Goal: Find specific page/section: Find specific page/section

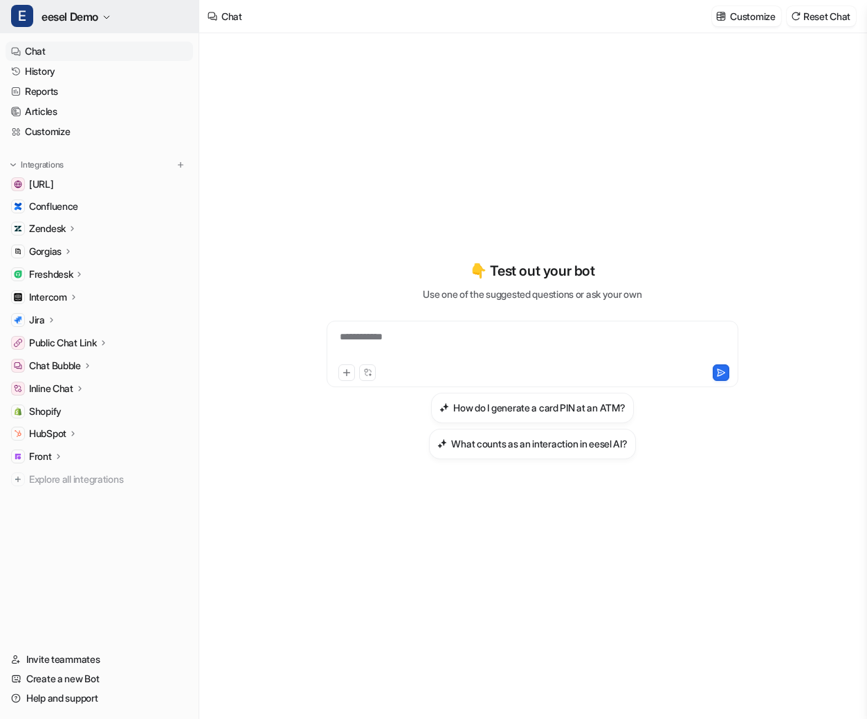
click at [111, 13] on icon "button" at bounding box center [106, 17] width 8 height 8
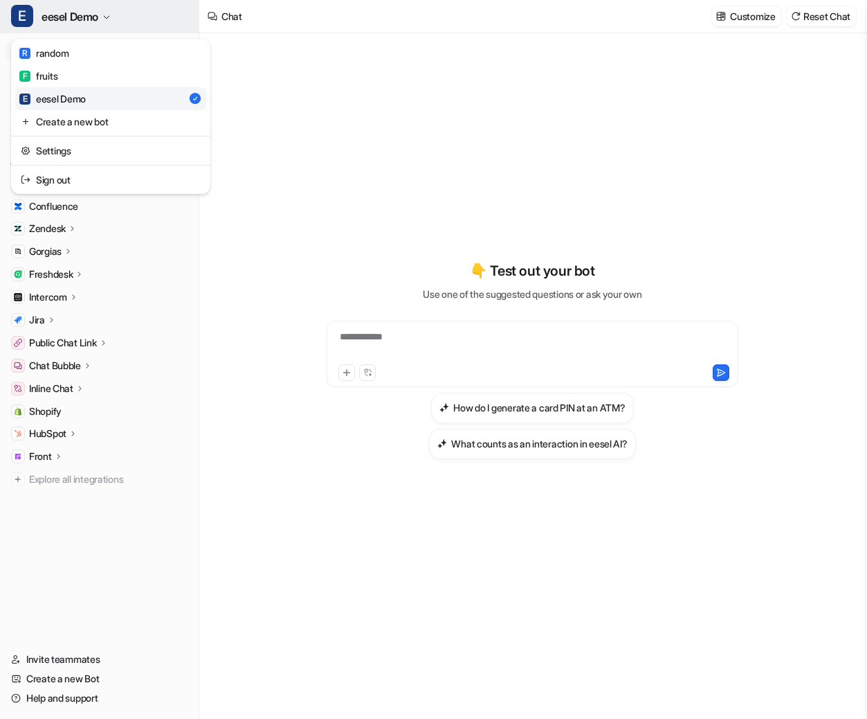
click at [111, 13] on icon "button" at bounding box center [106, 17] width 8 height 8
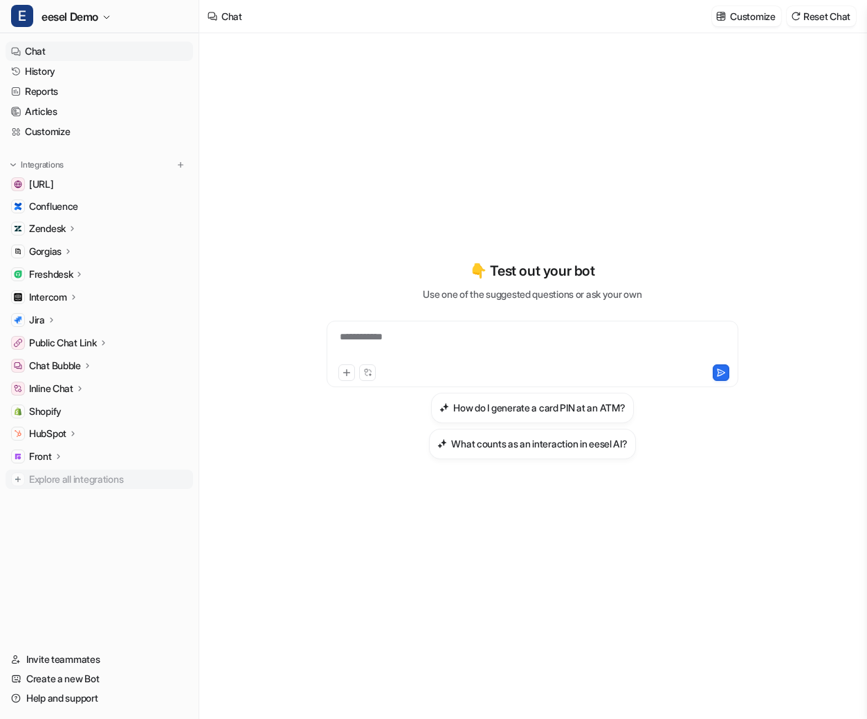
click at [68, 473] on span "Explore all integrations" at bounding box center [108, 479] width 159 height 22
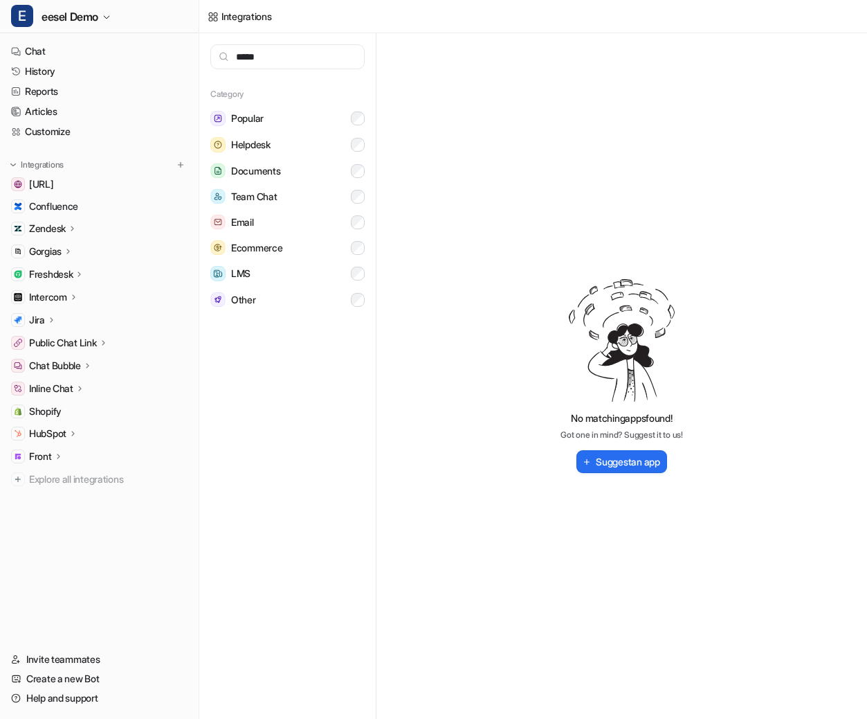
type input "******"
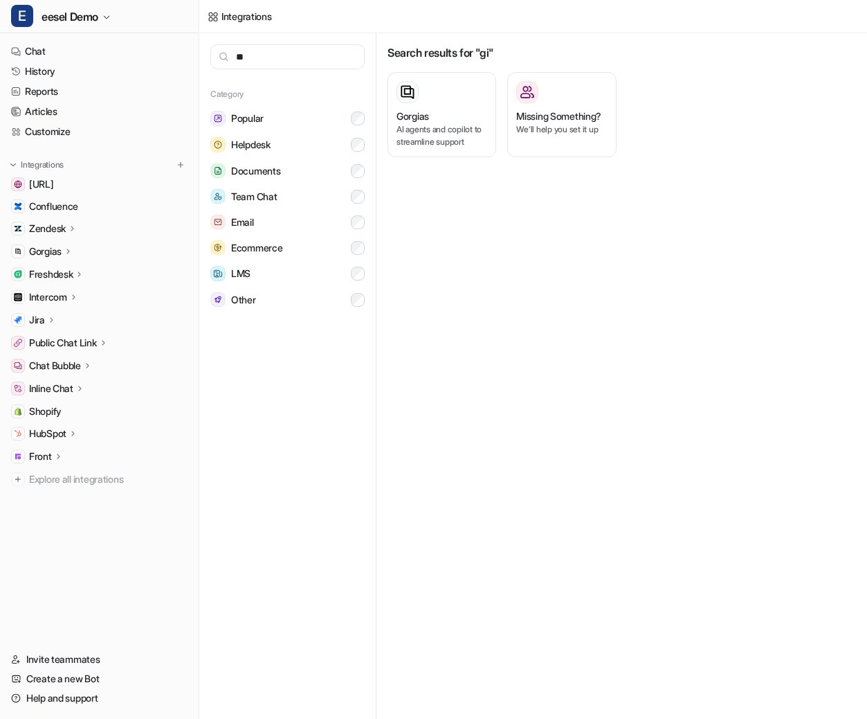
type input "*"
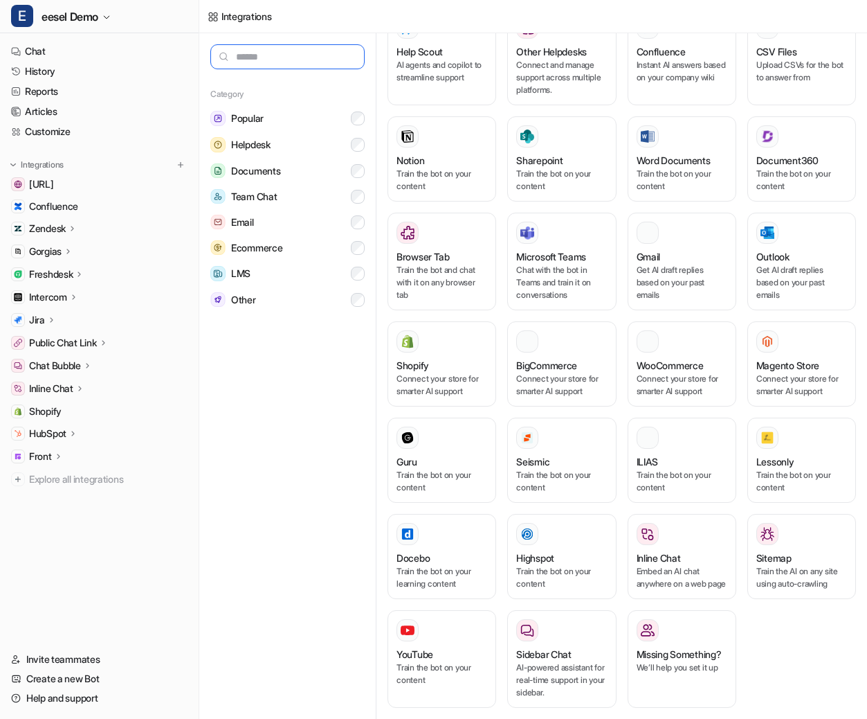
scroll to position [566, 0]
